Goal: Transaction & Acquisition: Obtain resource

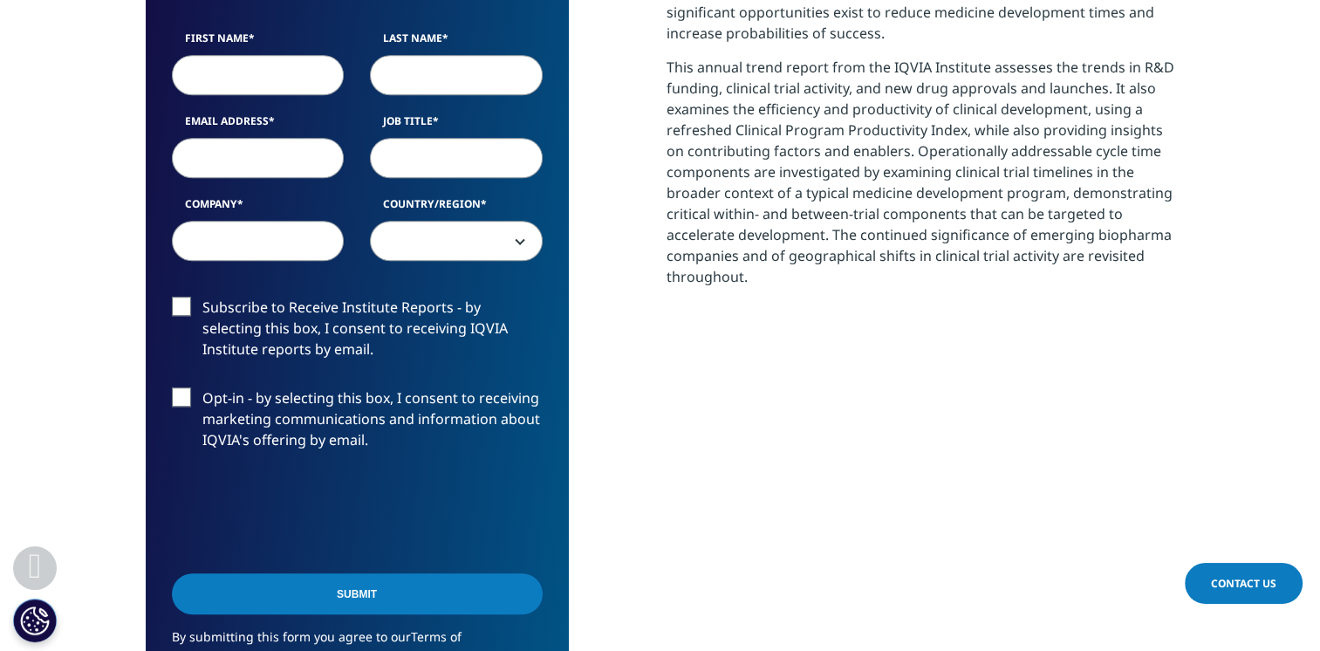
scroll to position [873, 0]
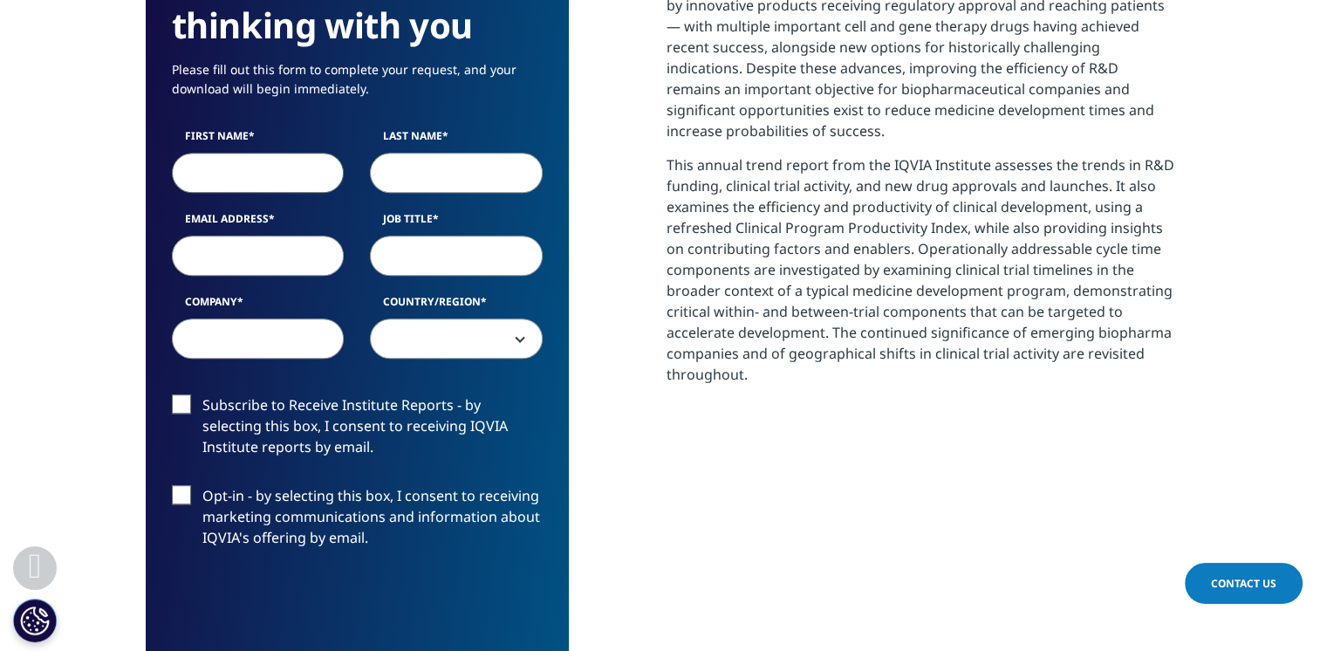
click at [230, 175] on input "First Name" at bounding box center [258, 173] width 173 height 40
type input "[PERSON_NAME]"
type input "[EMAIL_ADDRESS][DOMAIN_NAME]"
type input "Breakthrough Properties"
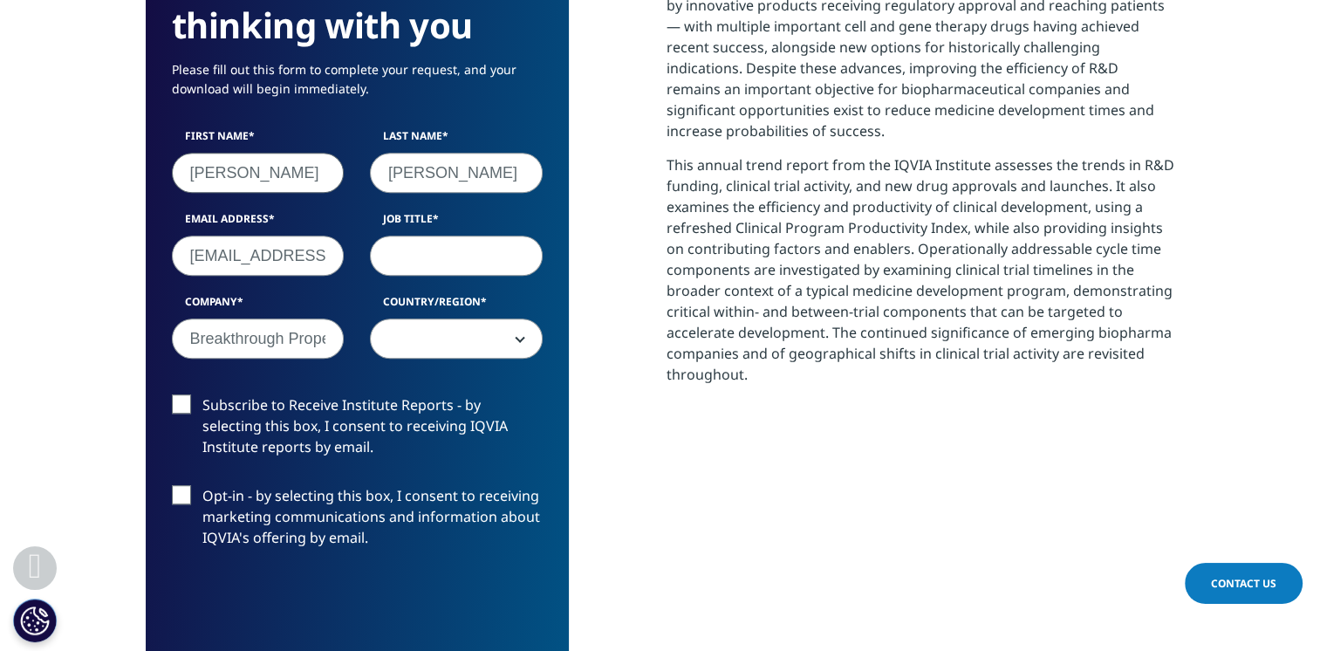
scroll to position [982, 1030]
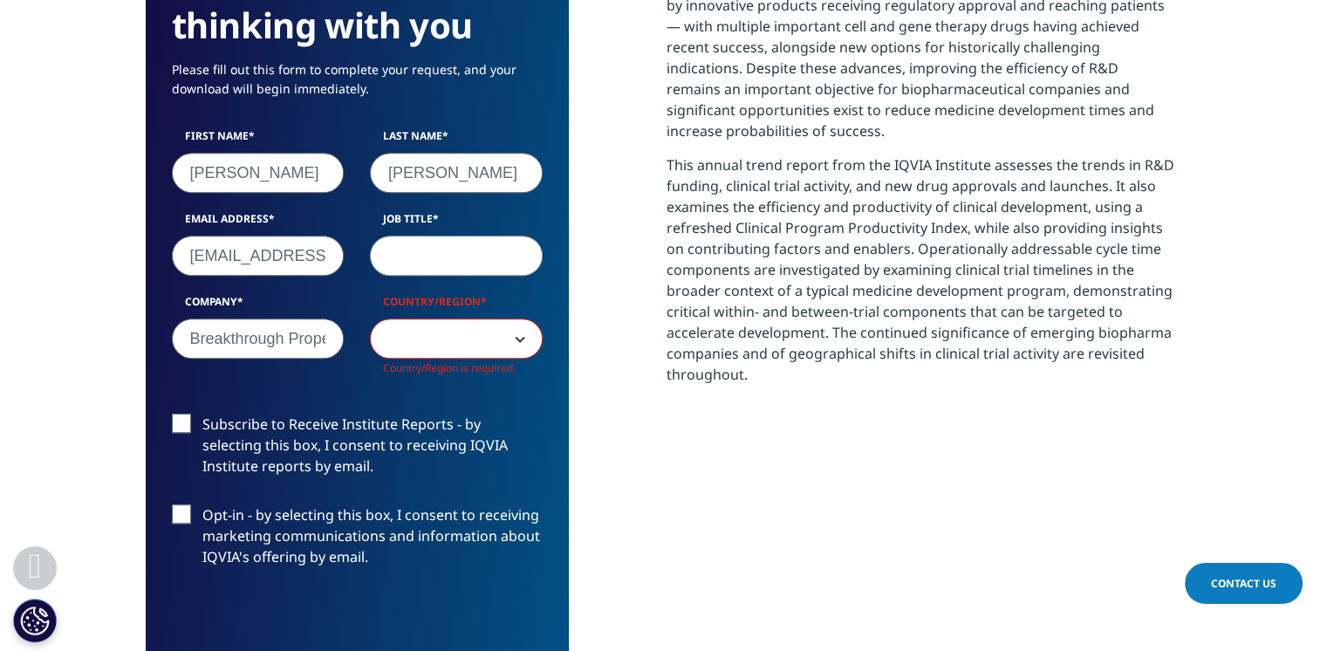
click at [435, 238] on input "Job Title" at bounding box center [456, 256] width 173 height 40
type input "associate"
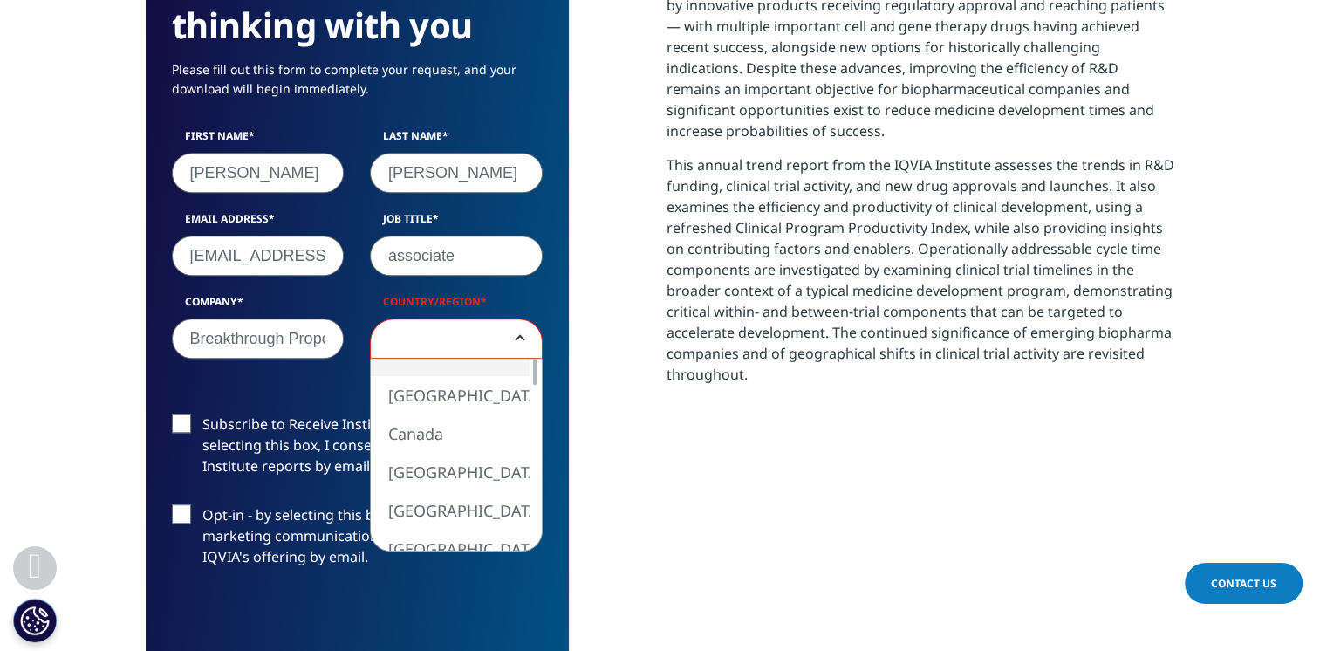
click at [464, 349] on span at bounding box center [456, 339] width 171 height 40
select select "[GEOGRAPHIC_DATA]"
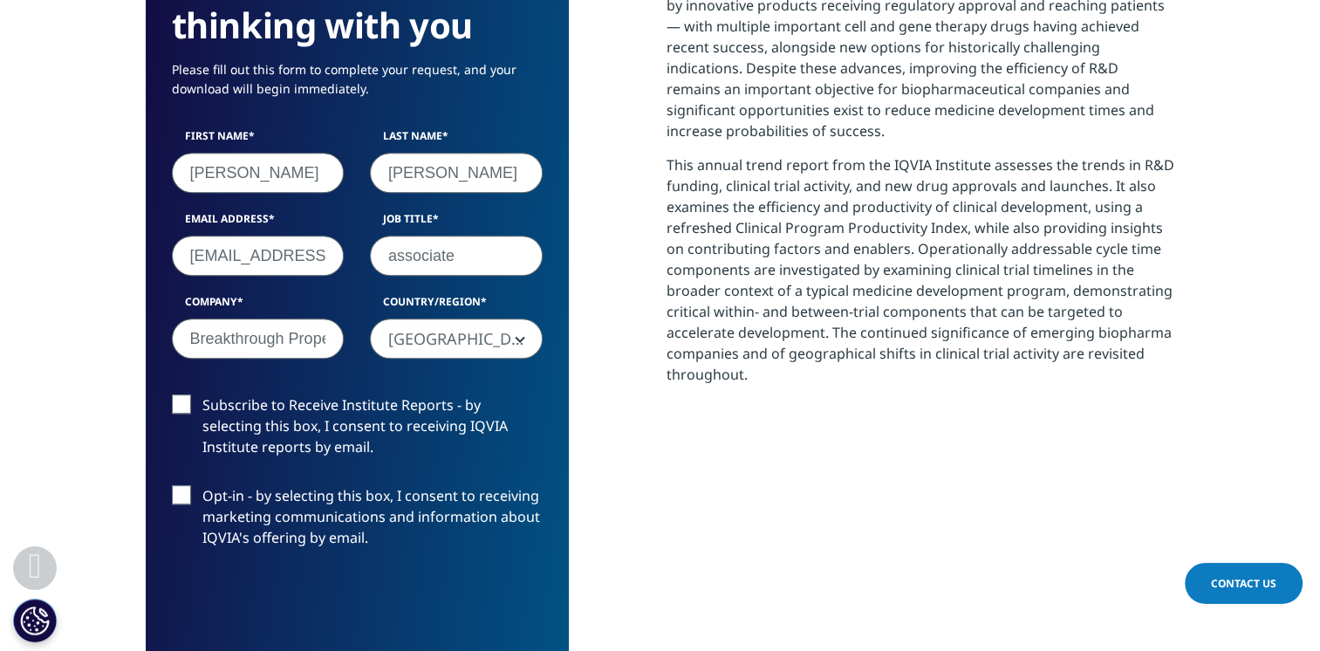
click at [180, 407] on label "Subscribe to Receive Institute Reports - by selecting this box, I consent to re…" at bounding box center [357, 430] width 371 height 72
click at [202, 394] on input "Subscribe to Receive Institute Reports - by selecting this box, I consent to re…" at bounding box center [202, 394] width 0 height 0
click at [175, 500] on label "Opt-in - by selecting this box, I consent to receiving marketing communications…" at bounding box center [357, 521] width 371 height 72
click at [202, 485] on input "Opt-in - by selecting this box, I consent to receiving marketing communications…" at bounding box center [202, 485] width 0 height 0
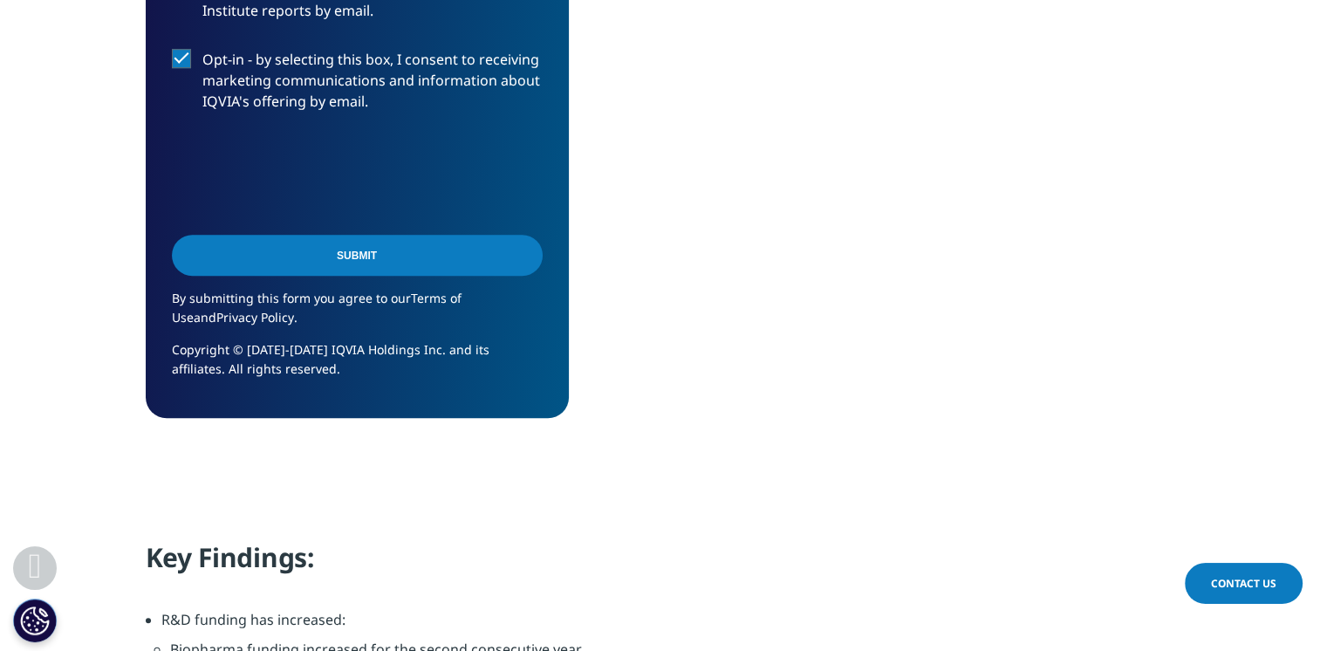
click at [329, 253] on input "Submit" at bounding box center [357, 255] width 371 height 41
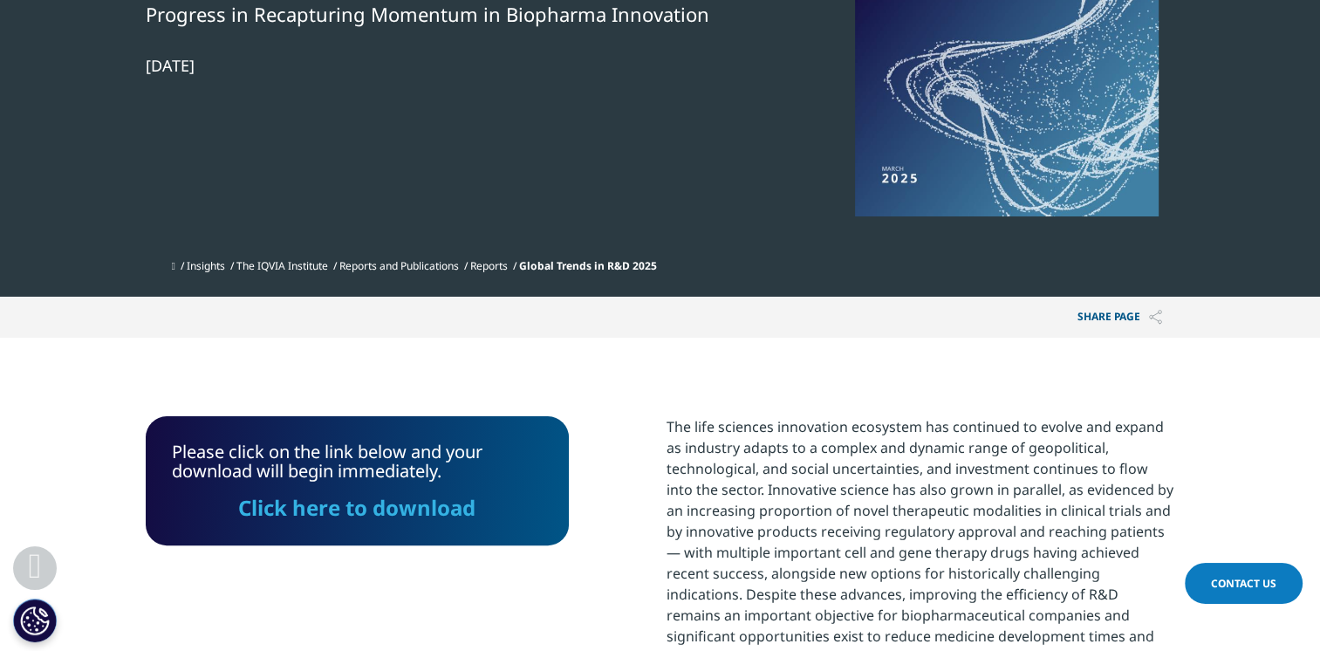
scroll to position [349, 0]
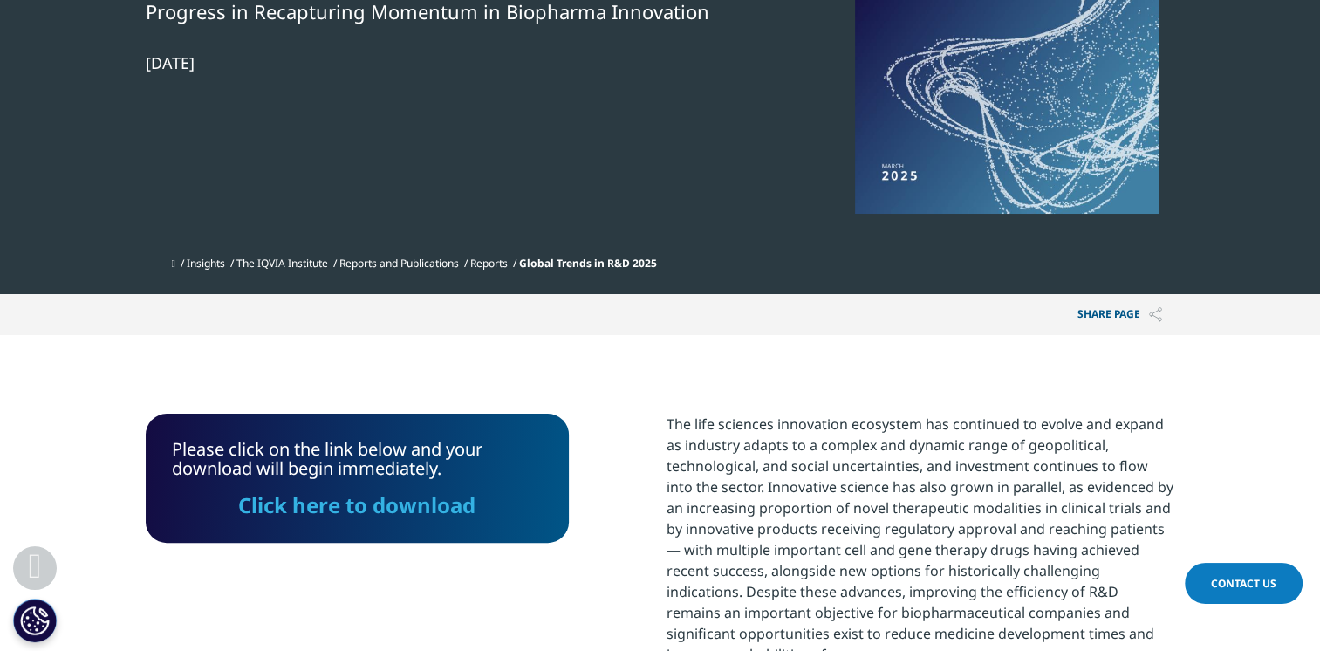
click at [358, 512] on link "Click here to download" at bounding box center [356, 504] width 237 height 29
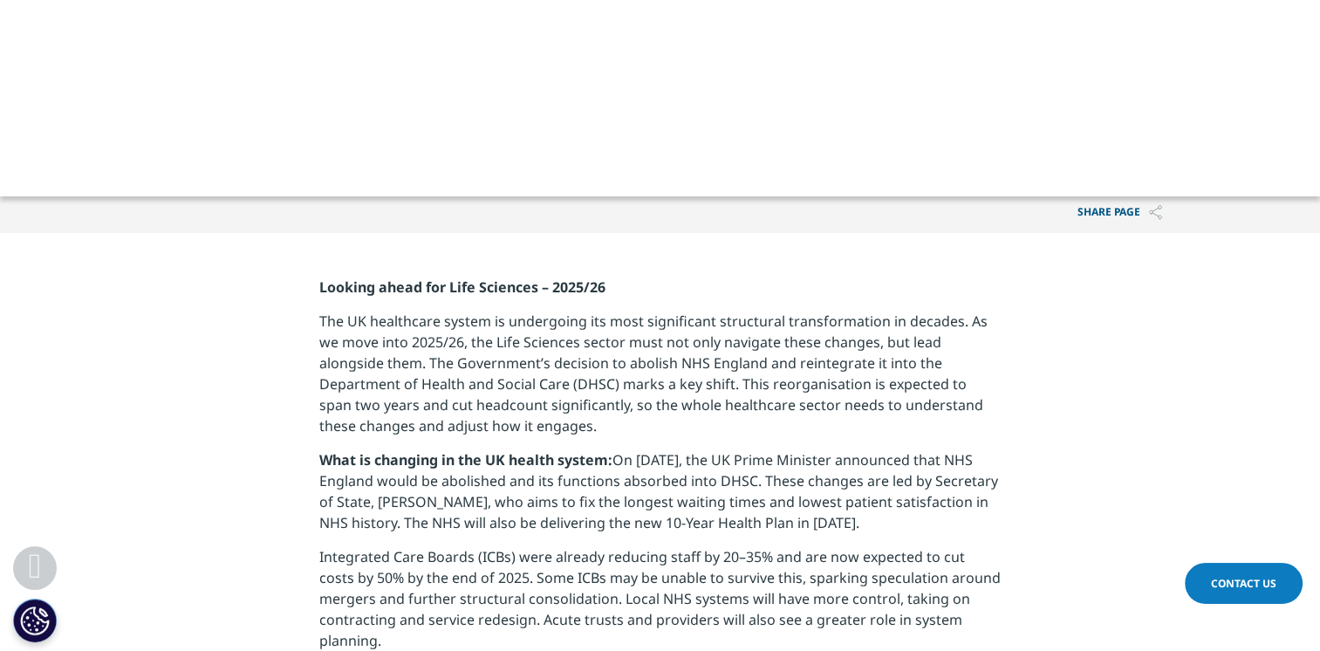
scroll to position [436, 0]
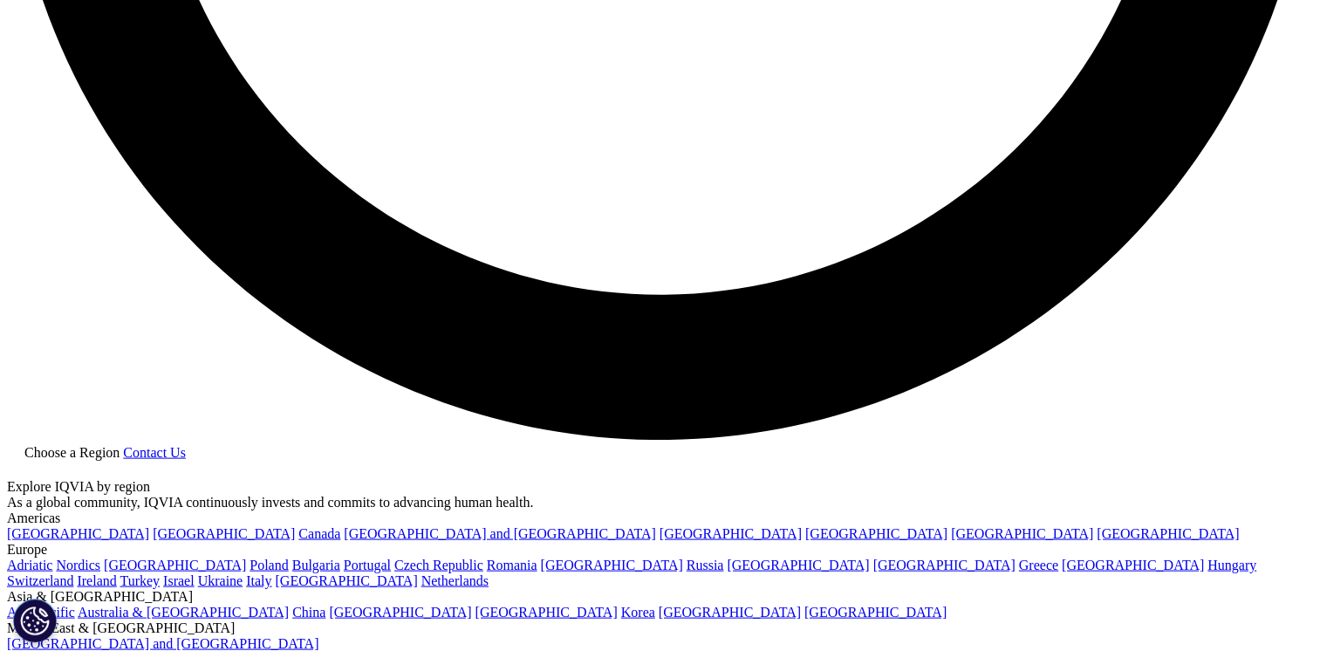
scroll to position [3665, 0]
